Goal: Task Accomplishment & Management: Complete application form

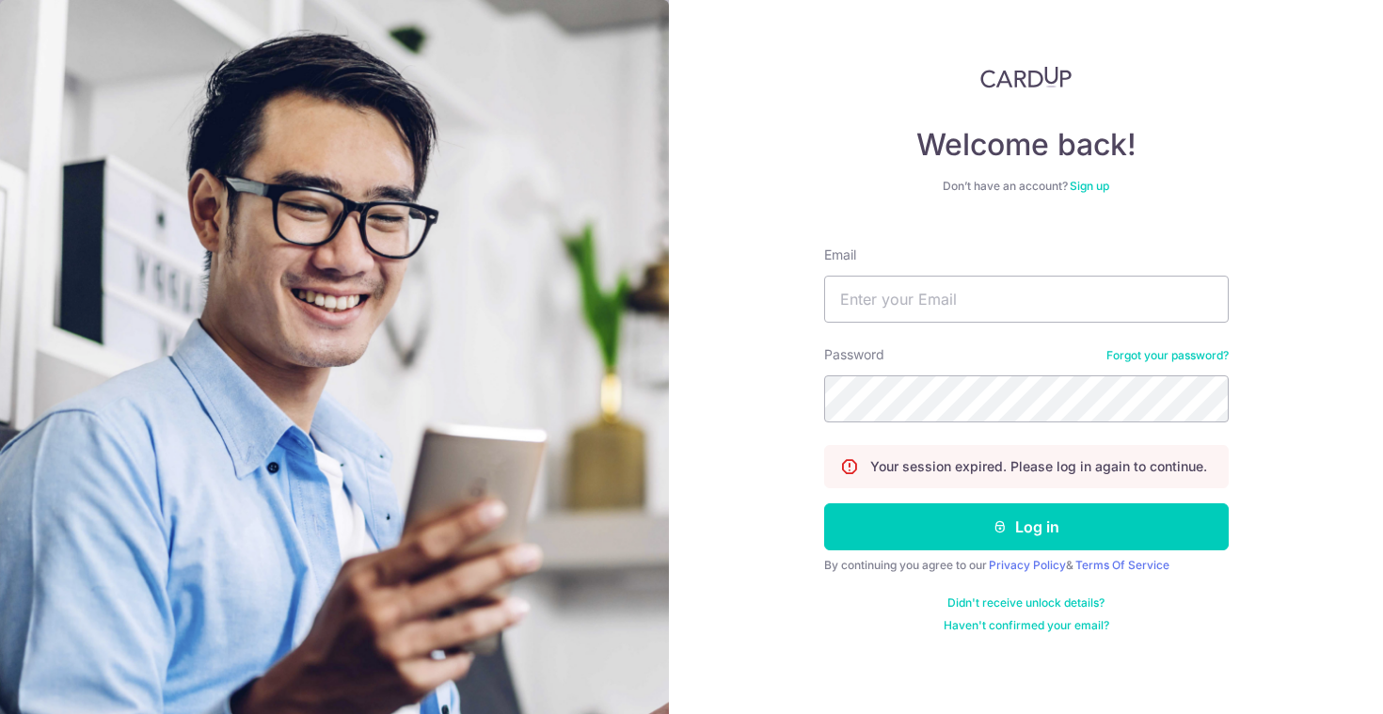
click at [966, 307] on input "Email" at bounding box center [1026, 299] width 405 height 47
type input "[EMAIL_ADDRESS][DOMAIN_NAME]"
click at [824, 503] on button "Log in" at bounding box center [1026, 526] width 405 height 47
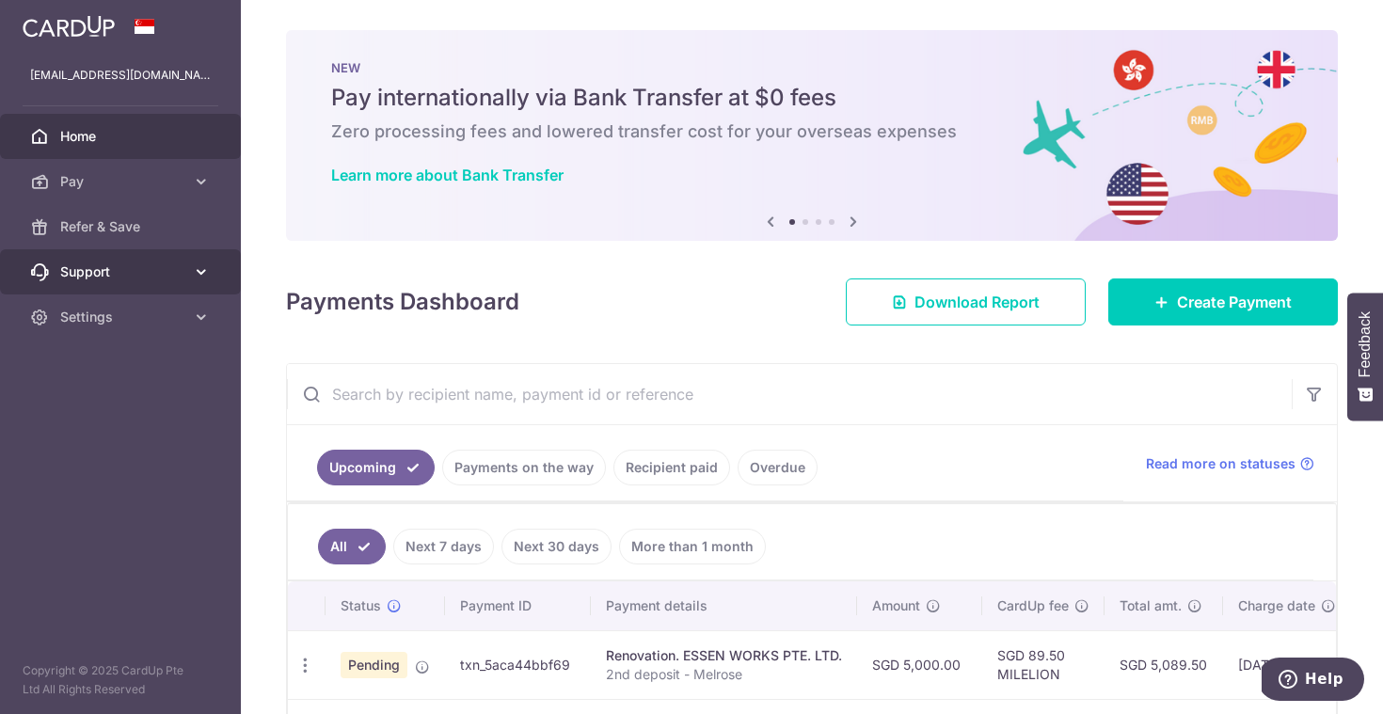
click at [185, 264] on link "Support" at bounding box center [120, 271] width 241 height 45
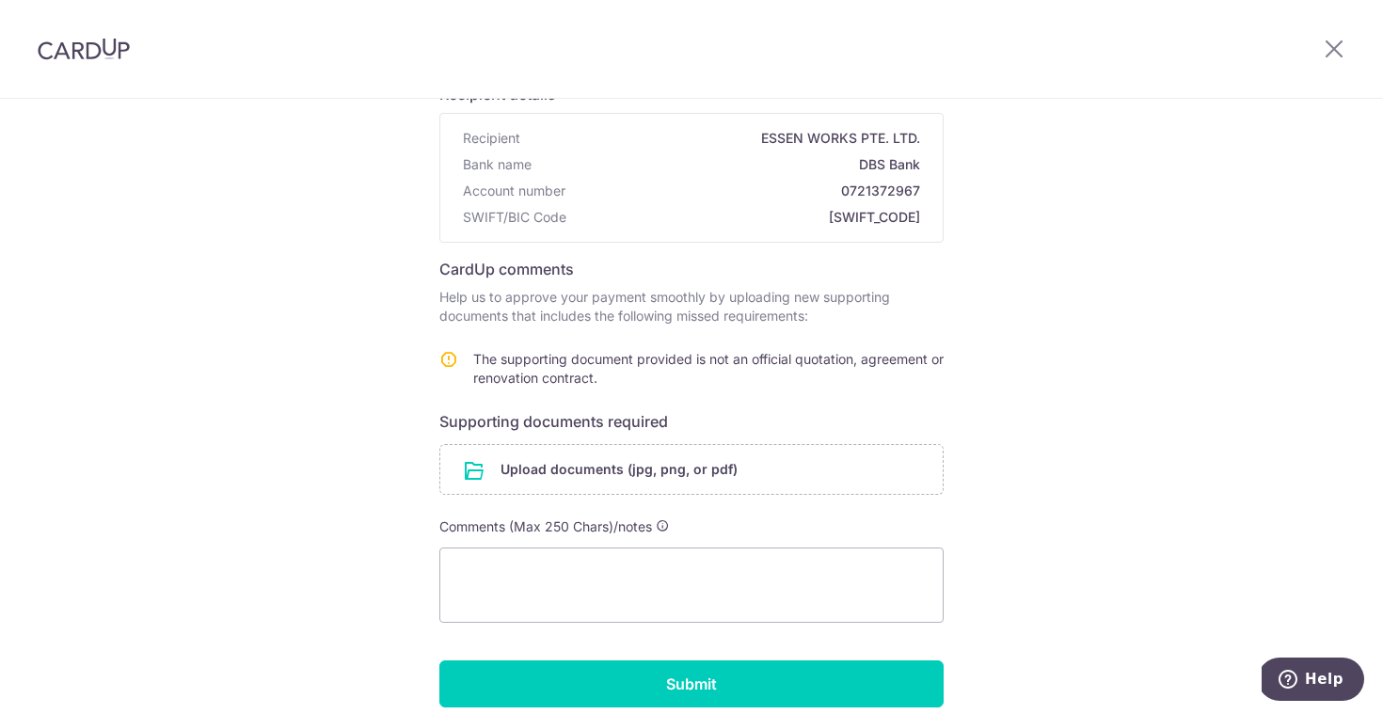
scroll to position [163, 0]
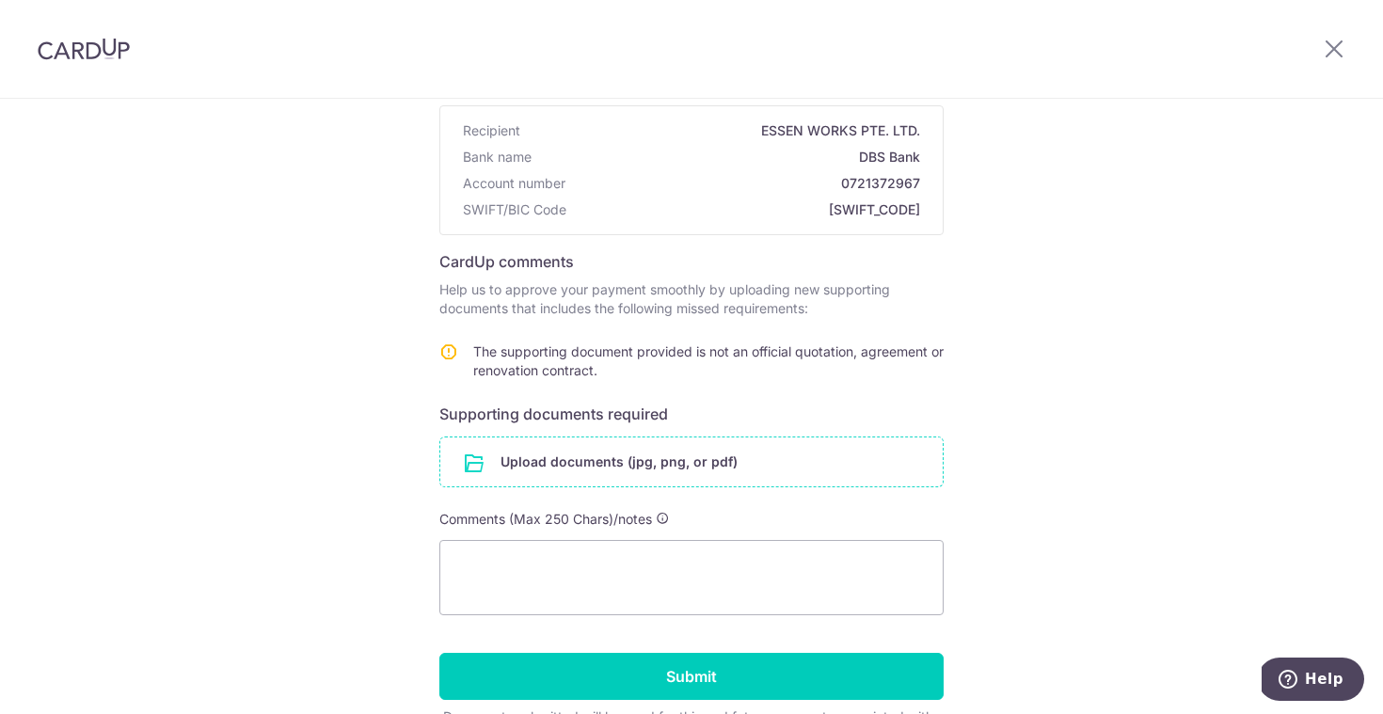
click at [665, 470] on input "file" at bounding box center [691, 462] width 503 height 49
click at [683, 460] on input "file" at bounding box center [691, 462] width 503 height 49
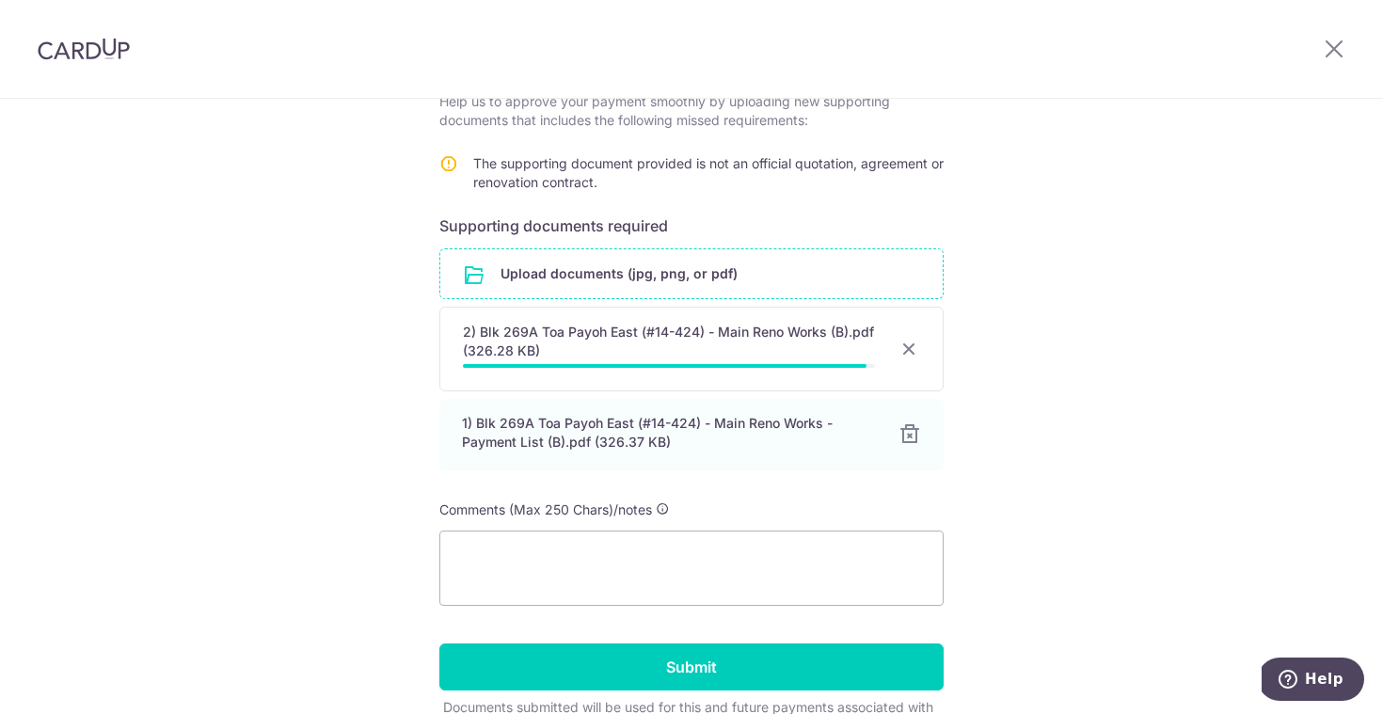
scroll to position [461, 0]
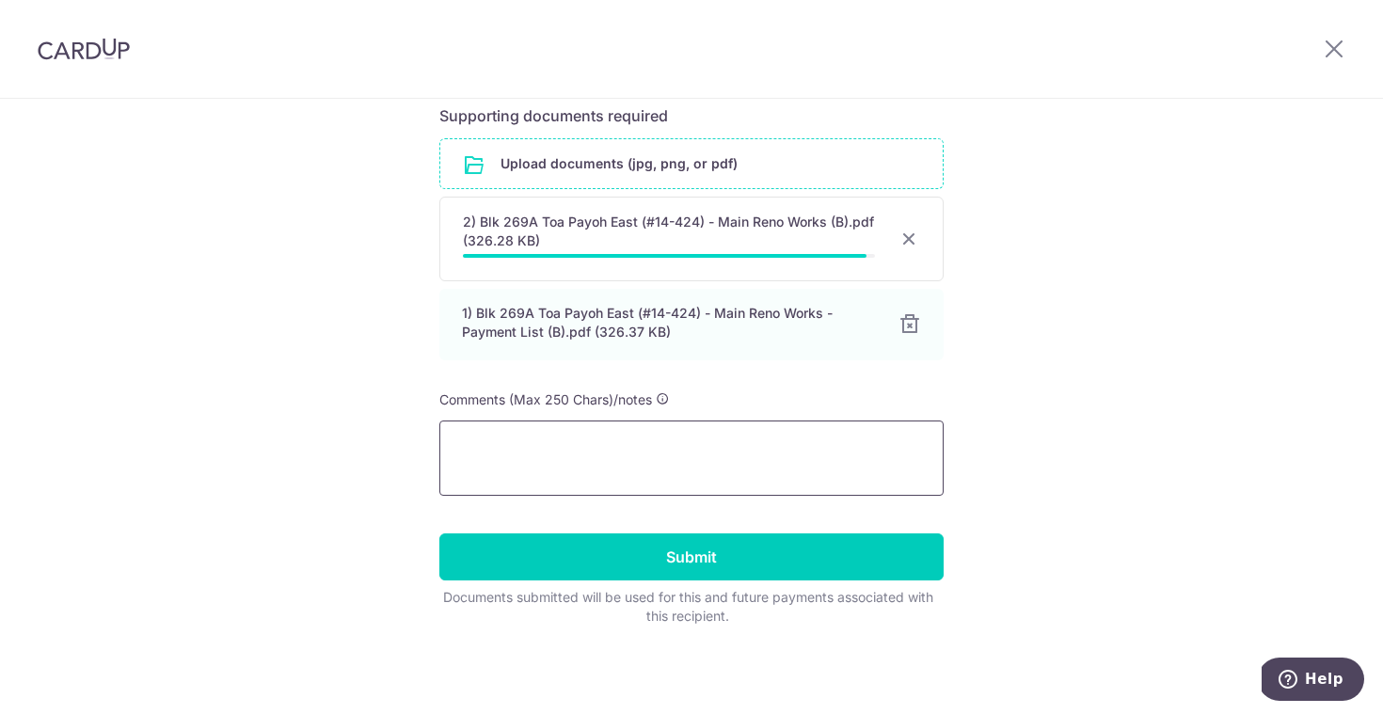
click at [695, 445] on textarea at bounding box center [691, 458] width 504 height 75
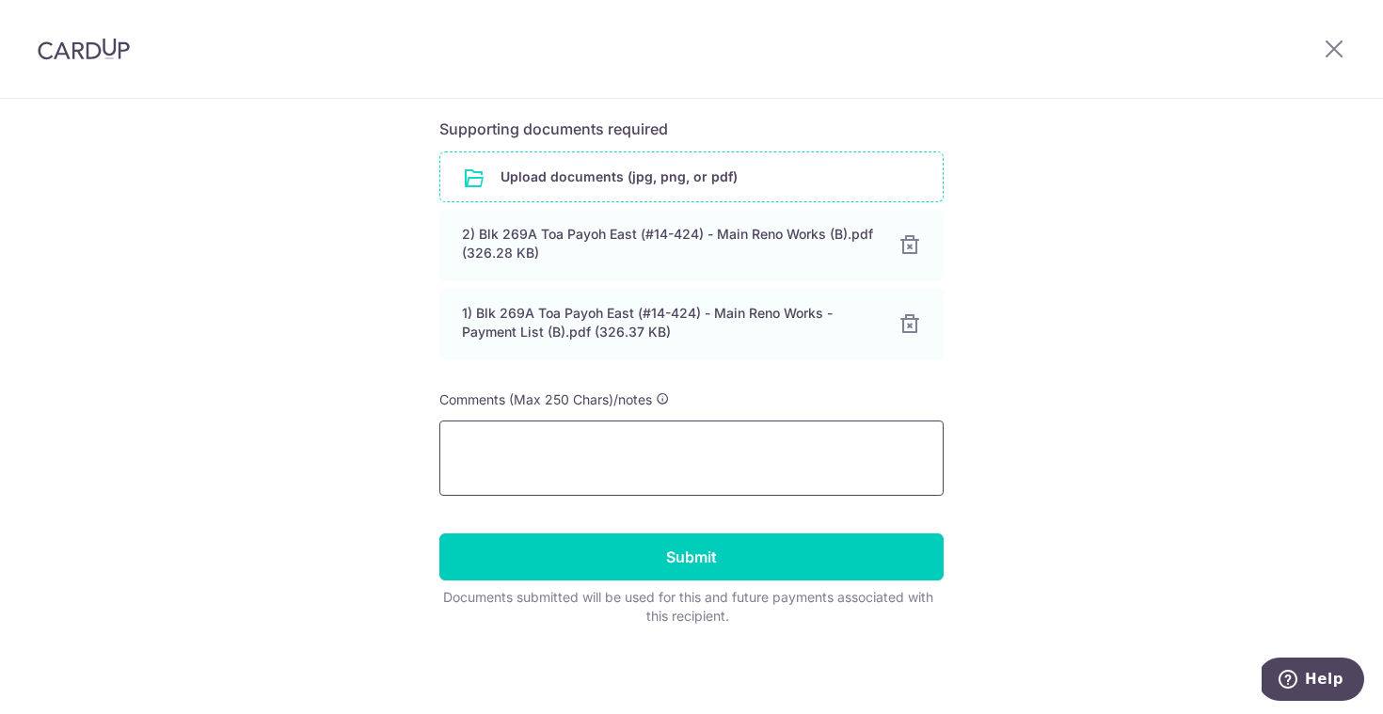
scroll to position [448, 0]
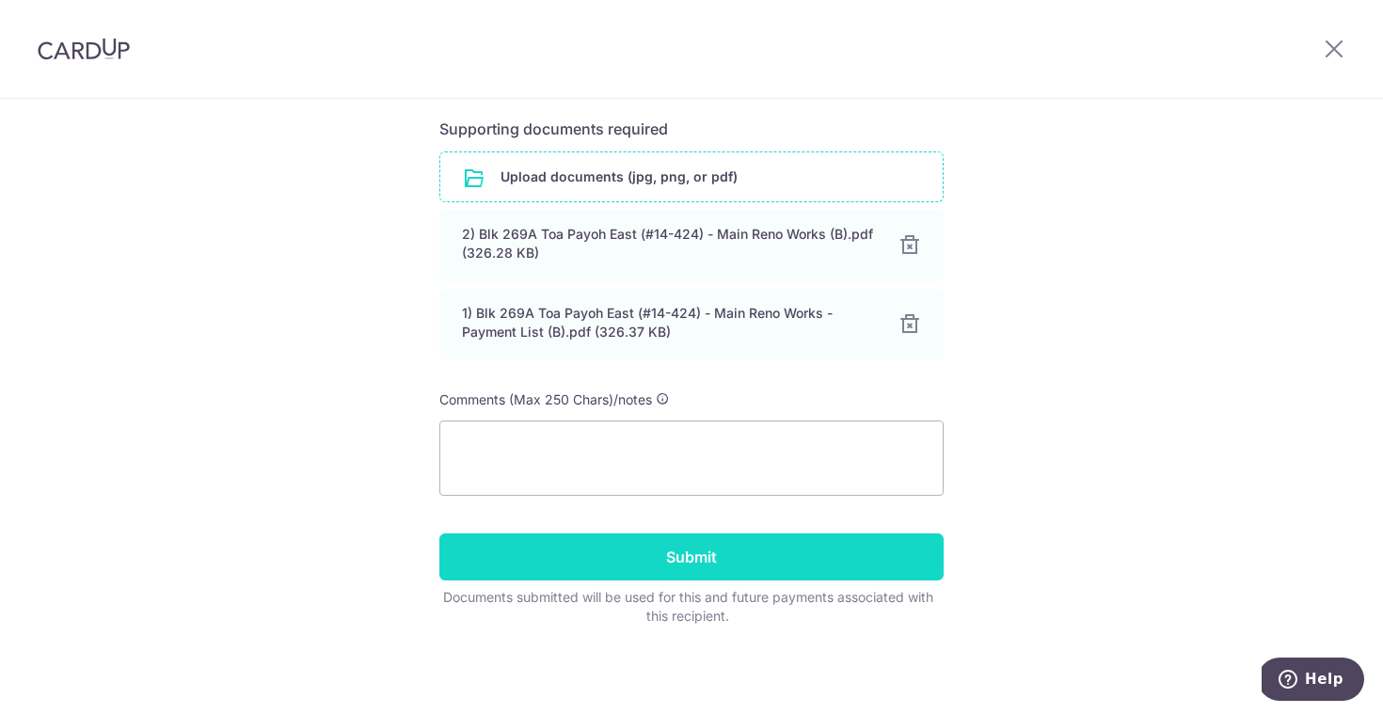
click at [726, 569] on input "Submit" at bounding box center [691, 557] width 504 height 47
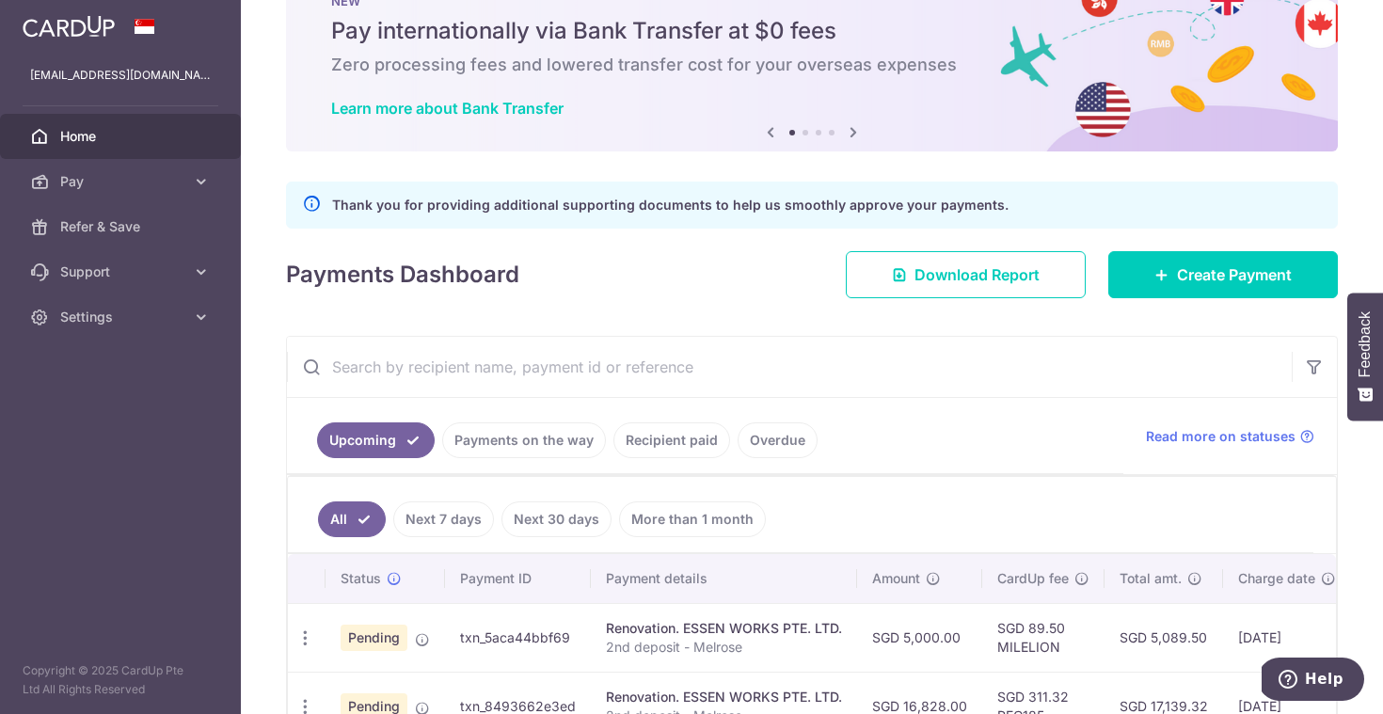
click at [1037, 507] on ul "All Next 7 days Next 30 days More than 1 month" at bounding box center [801, 515] width 1026 height 76
